Goal: Navigation & Orientation: Go to known website

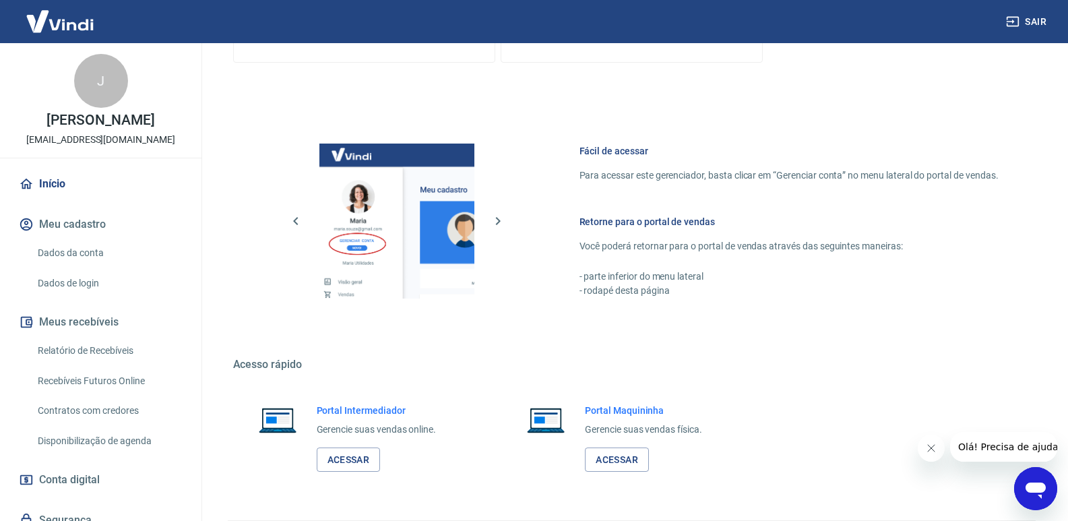
scroll to position [769, 0]
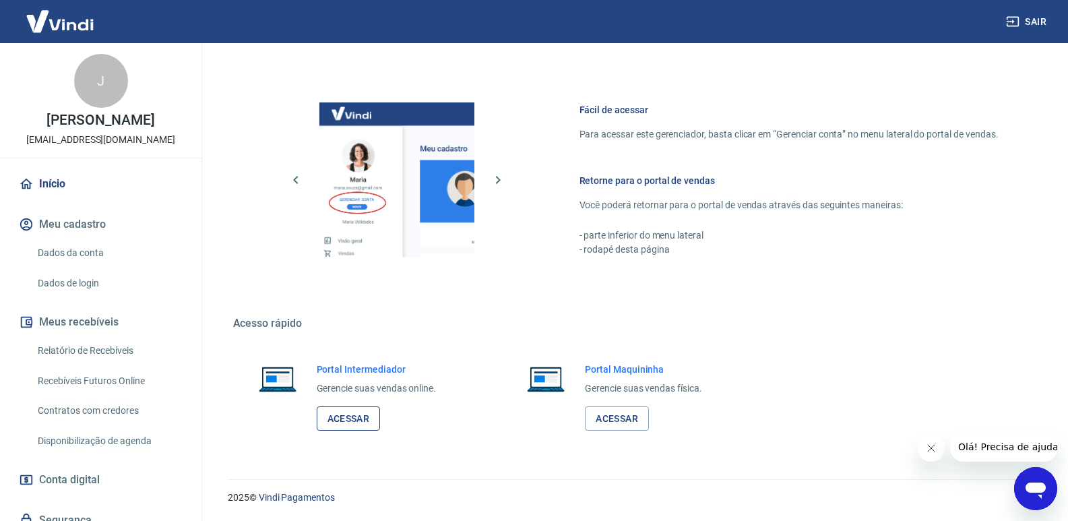
click at [348, 414] on link "Acessar" at bounding box center [349, 418] width 64 height 25
